Goal: Transaction & Acquisition: Purchase product/service

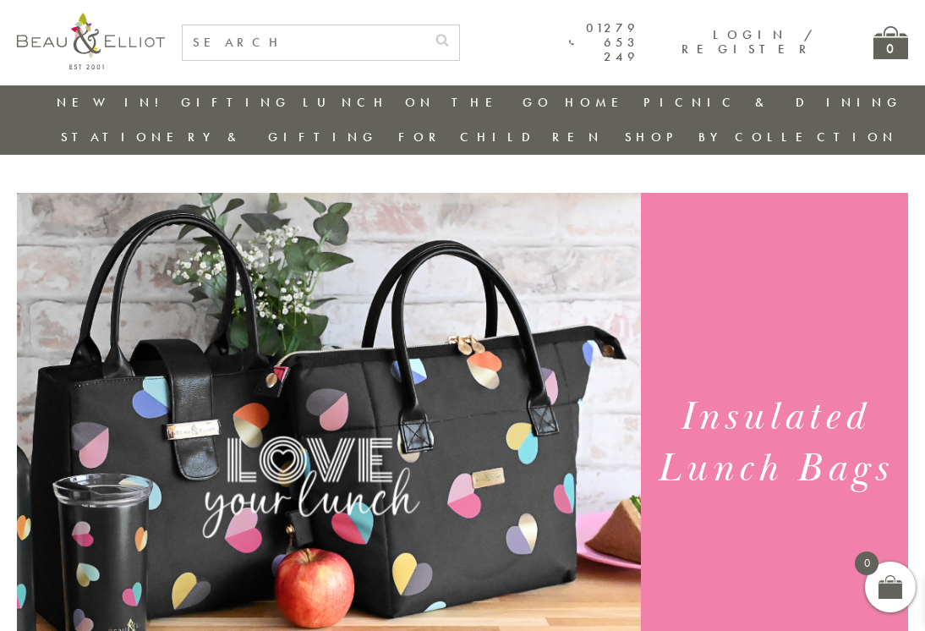
scroll to position [4, 0]
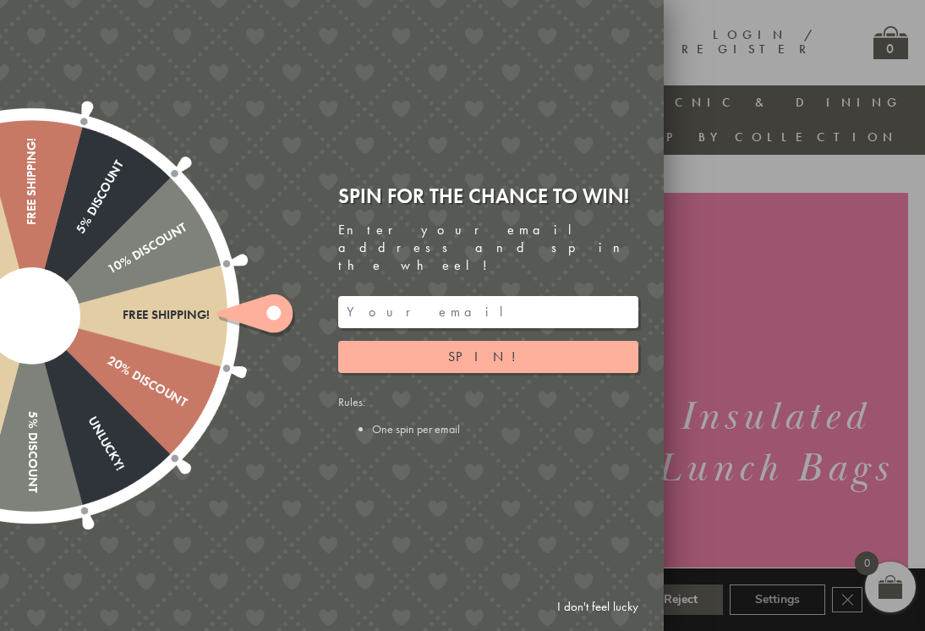
click at [600, 617] on link "I don't feel lucky" at bounding box center [598, 606] width 98 height 31
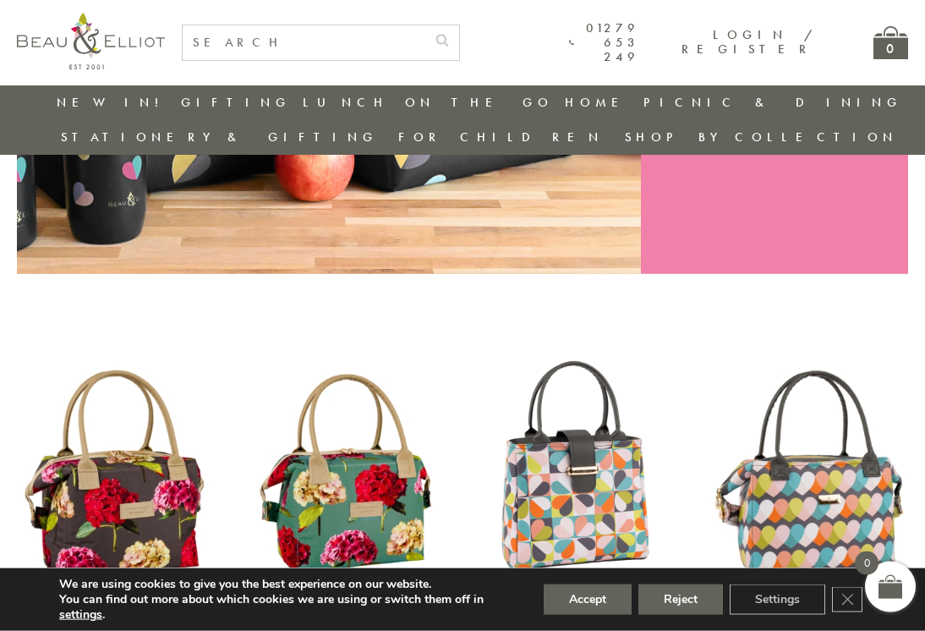
scroll to position [431, 0]
click at [691, 615] on button "Reject" at bounding box center [680, 599] width 85 height 30
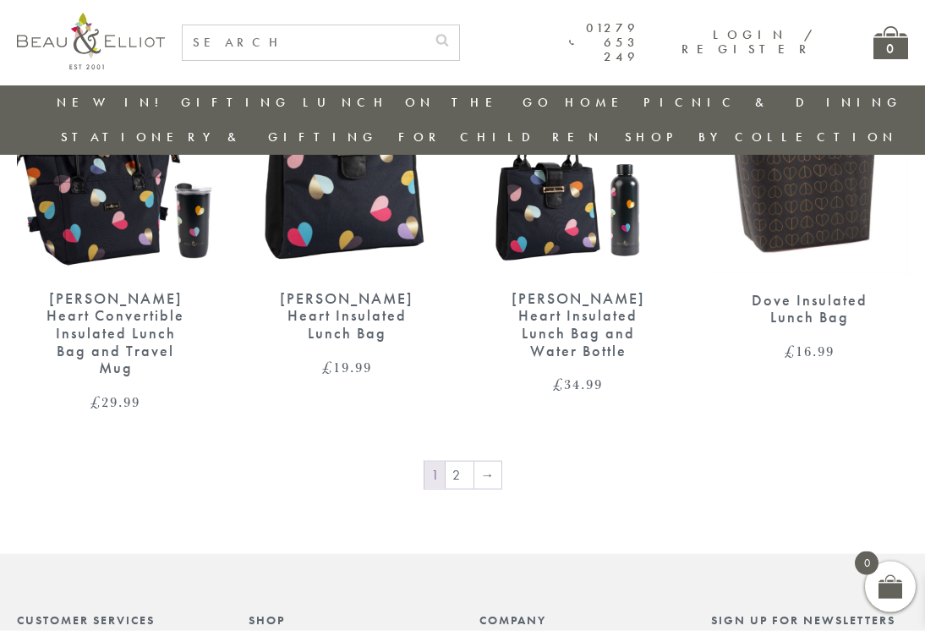
scroll to position [2595, 0]
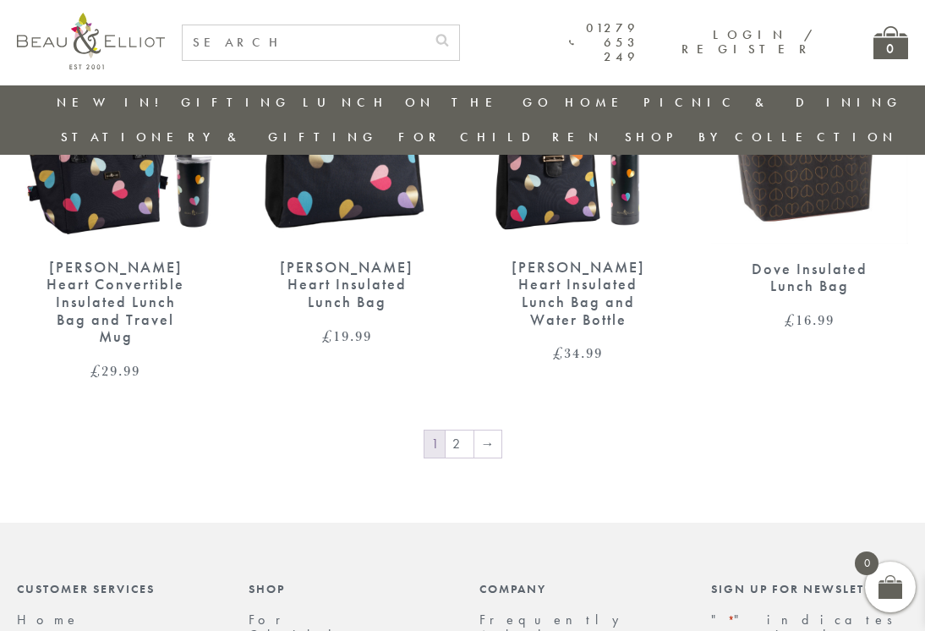
click at [463, 430] on link "2" at bounding box center [459, 443] width 28 height 27
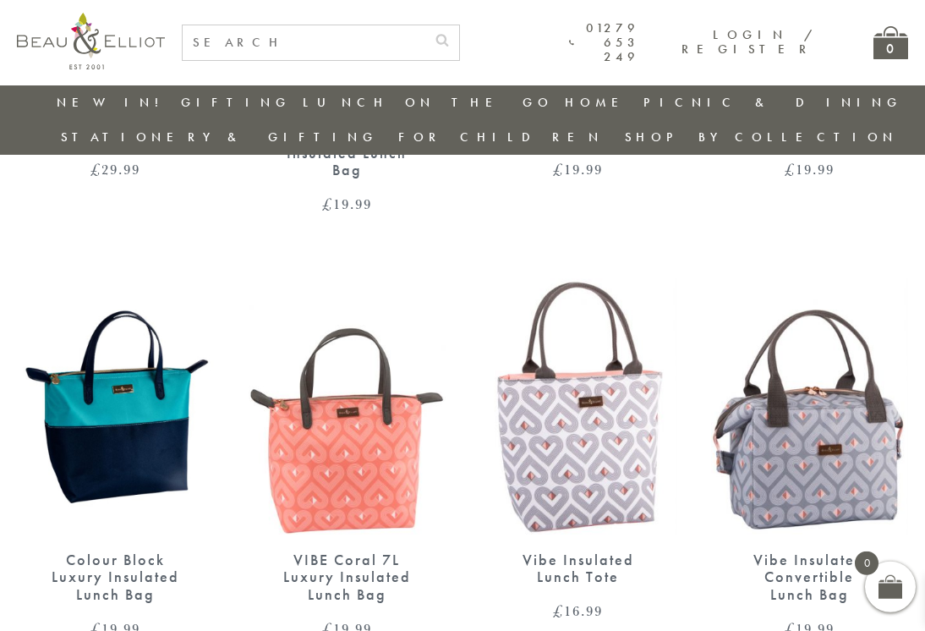
scroll to position [962, 0]
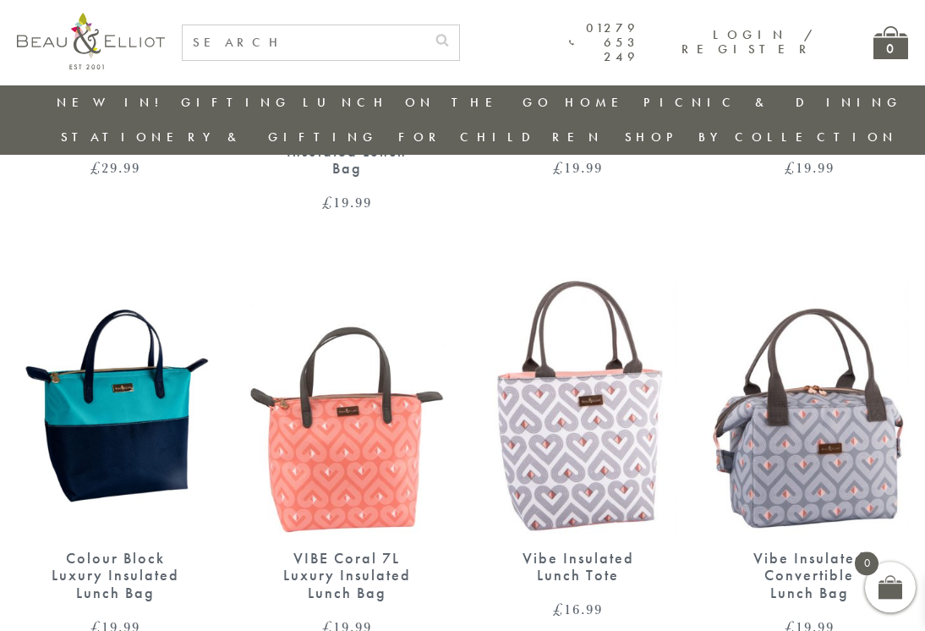
click at [828, 430] on img at bounding box center [810, 404] width 198 height 254
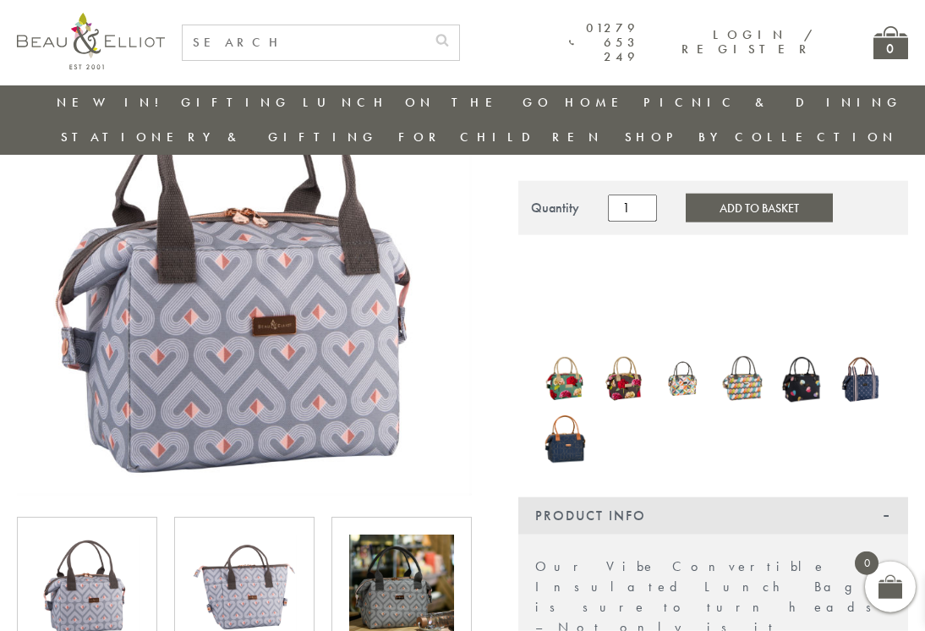
scroll to position [162, 0]
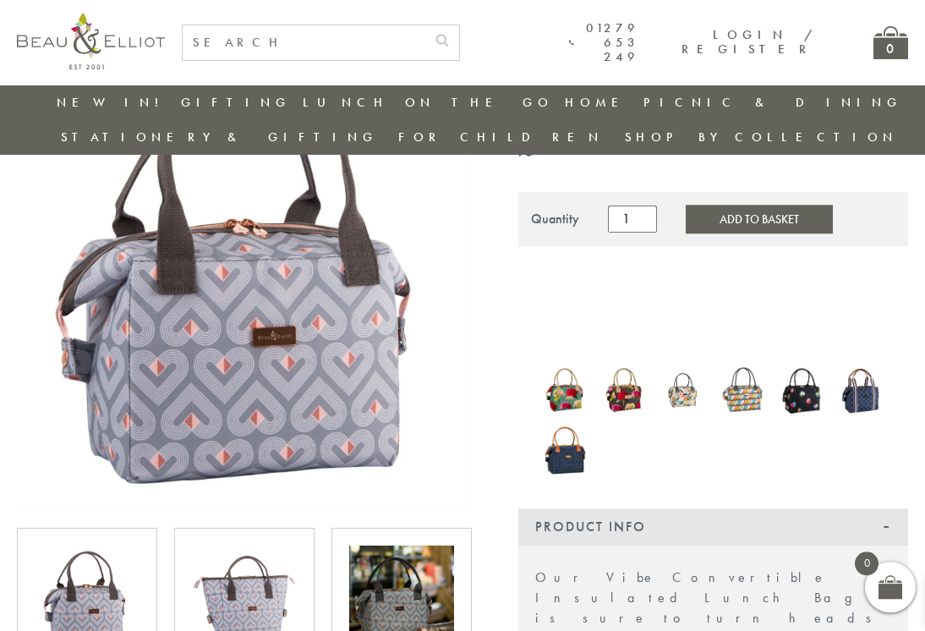
click at [261, 582] on img at bounding box center [244, 597] width 105 height 105
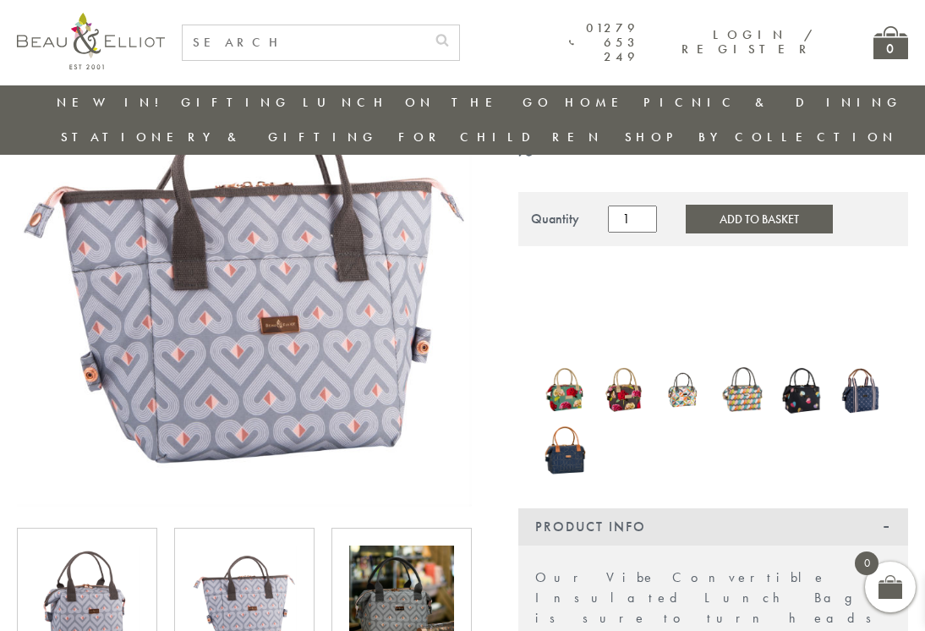
click at [427, 563] on img at bounding box center [401, 597] width 105 height 105
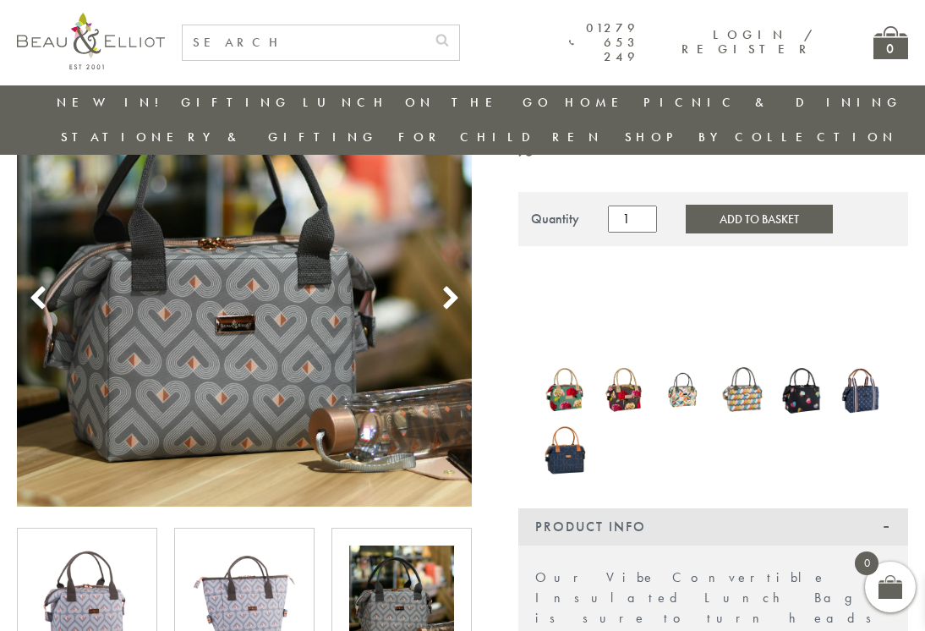
click at [451, 287] on use at bounding box center [450, 298] width 14 height 23
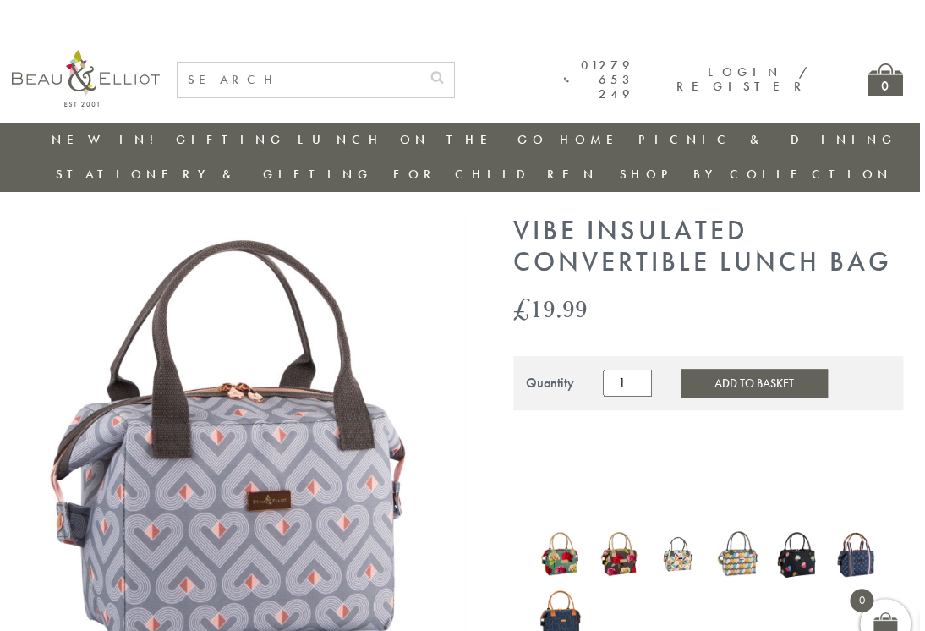
scroll to position [0, 15]
